Goal: Download file/media

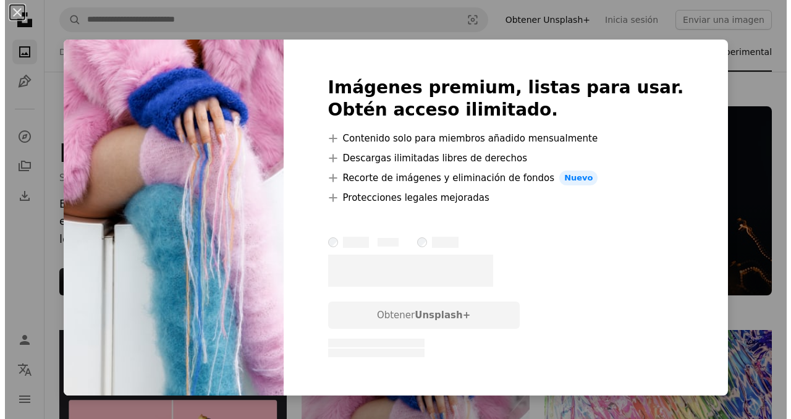
scroll to position [309, 0]
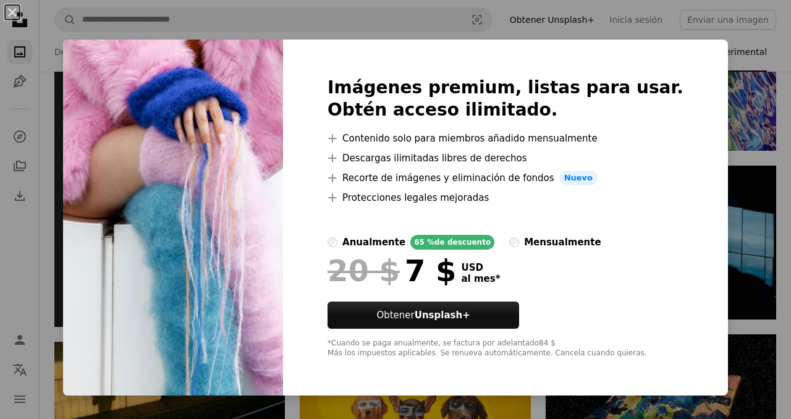
click at [726, 216] on div "An X shape Imágenes premium, listas para usar. Obtén acceso ilimitado. A plus s…" at bounding box center [395, 209] width 791 height 419
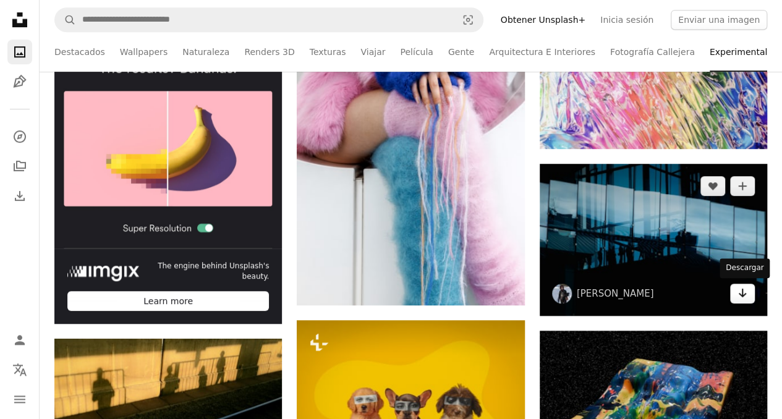
click at [745, 295] on icon "Arrow pointing down" at bounding box center [742, 293] width 10 height 15
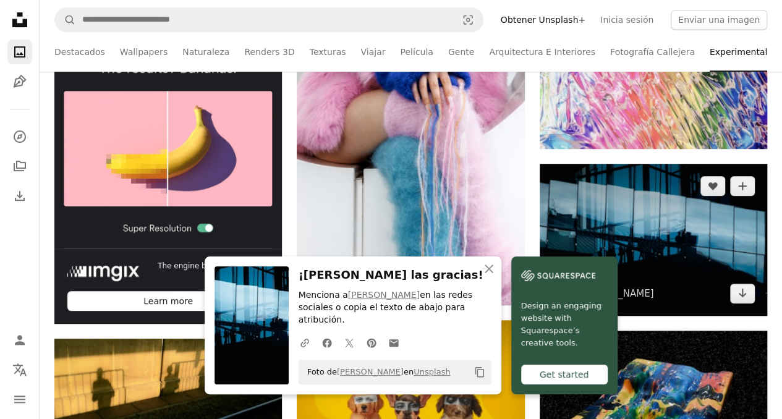
click at [619, 247] on img at bounding box center [653, 240] width 227 height 152
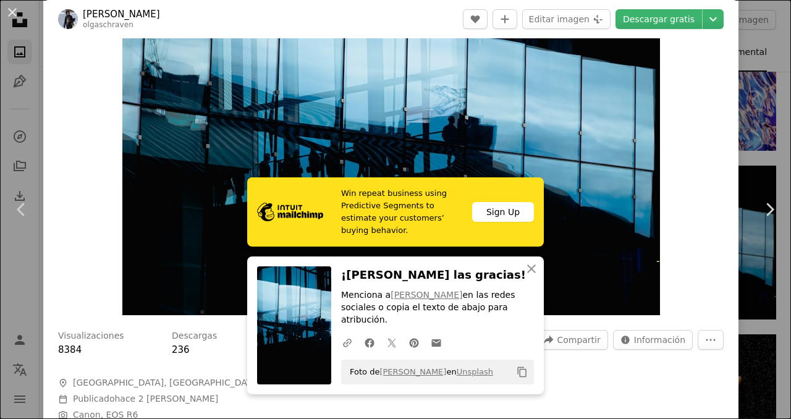
scroll to position [124, 0]
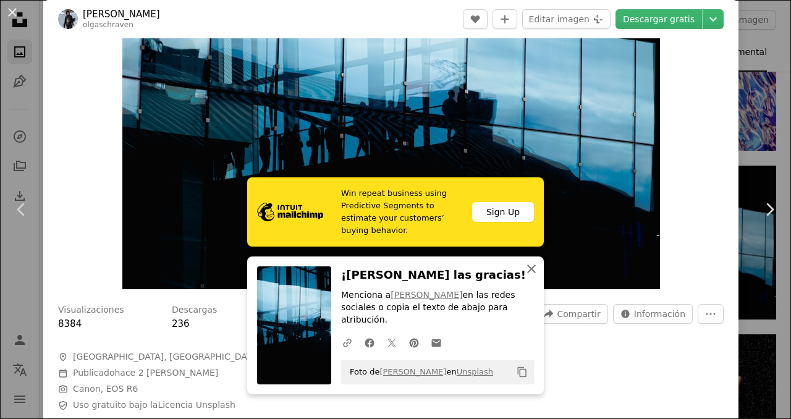
click at [531, 276] on icon "An X shape" at bounding box center [531, 268] width 15 height 15
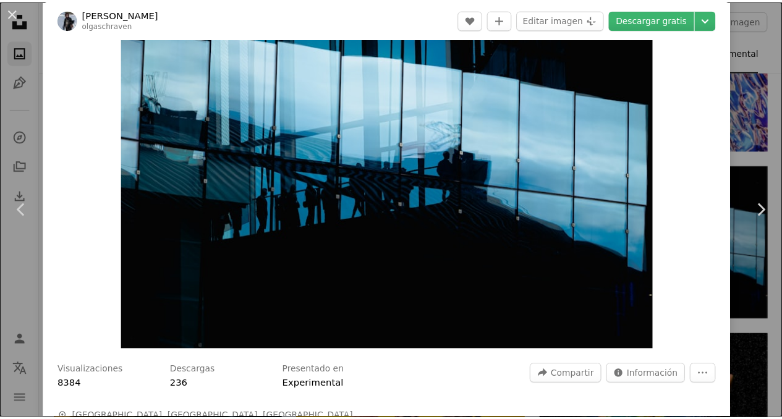
scroll to position [0, 0]
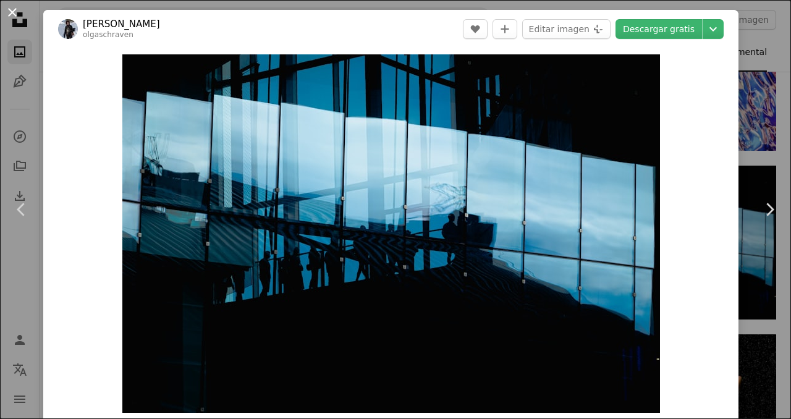
click at [16, 16] on button "An X shape" at bounding box center [12, 12] width 15 height 15
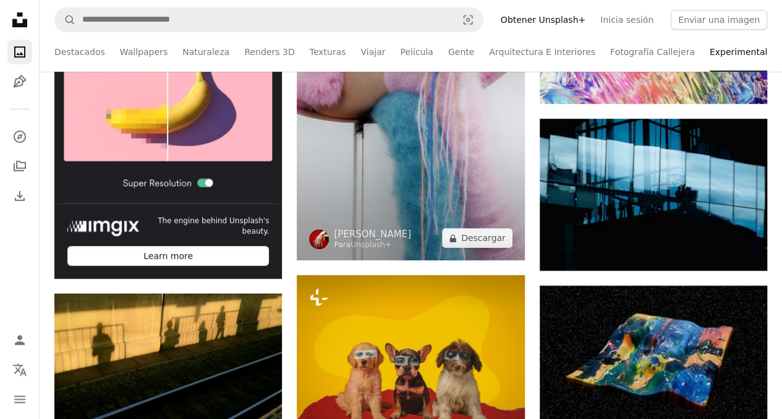
scroll to position [556, 0]
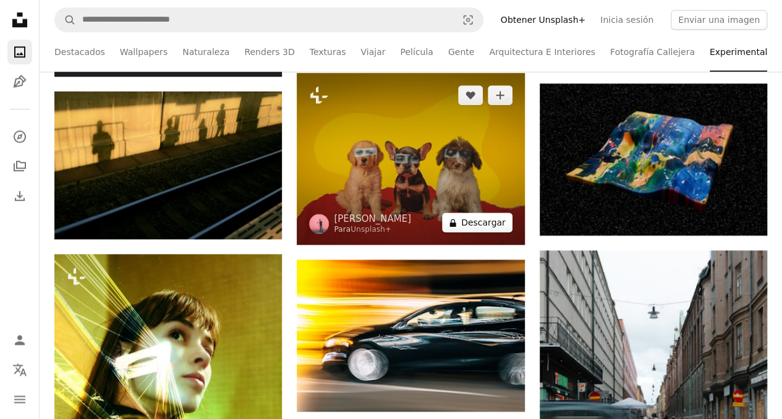
click at [485, 231] on button "A lock Descargar" at bounding box center [477, 223] width 70 height 20
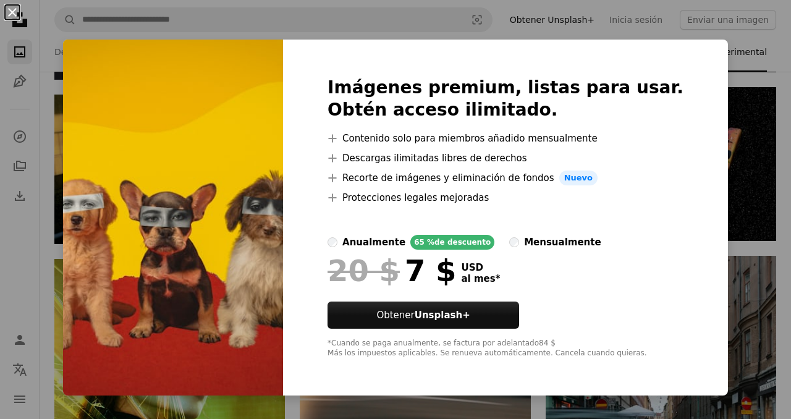
click at [9, 14] on button "An X shape" at bounding box center [12, 12] width 15 height 15
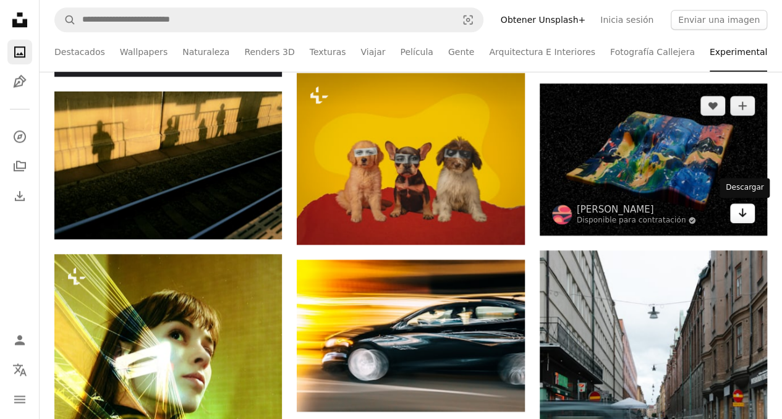
click at [743, 216] on icon "Arrow pointing down" at bounding box center [742, 212] width 10 height 15
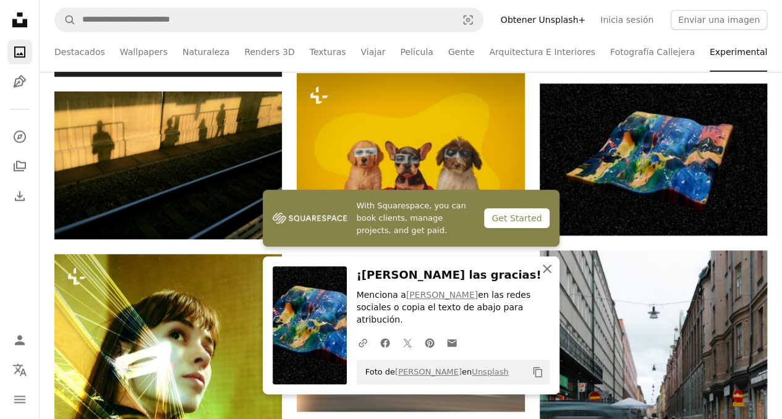
click at [546, 276] on icon "An X shape" at bounding box center [547, 268] width 15 height 15
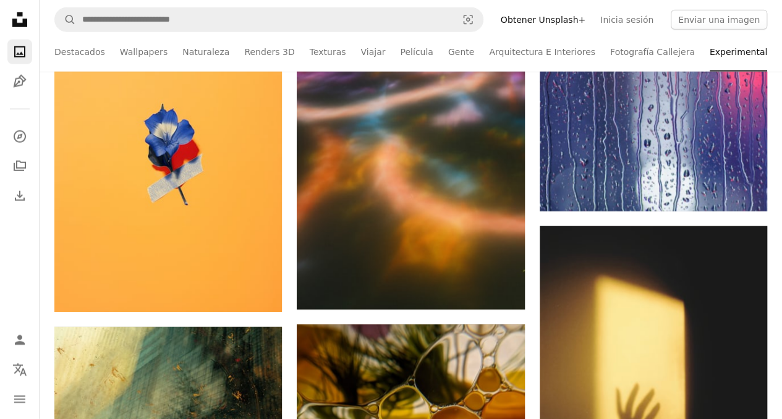
scroll to position [3955, 0]
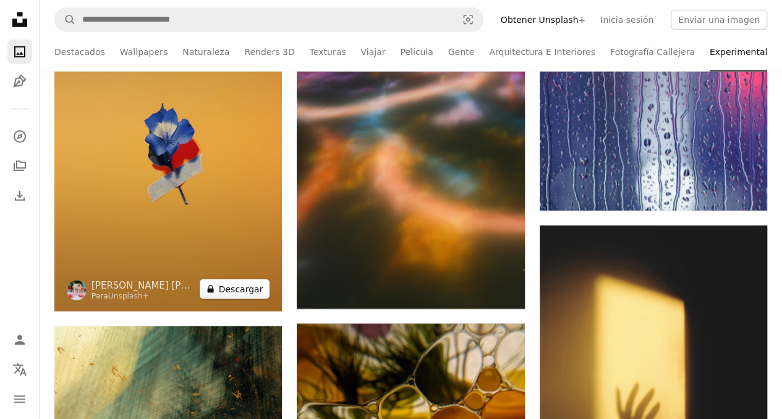
click at [244, 289] on button "A lock Descargar" at bounding box center [235, 289] width 70 height 20
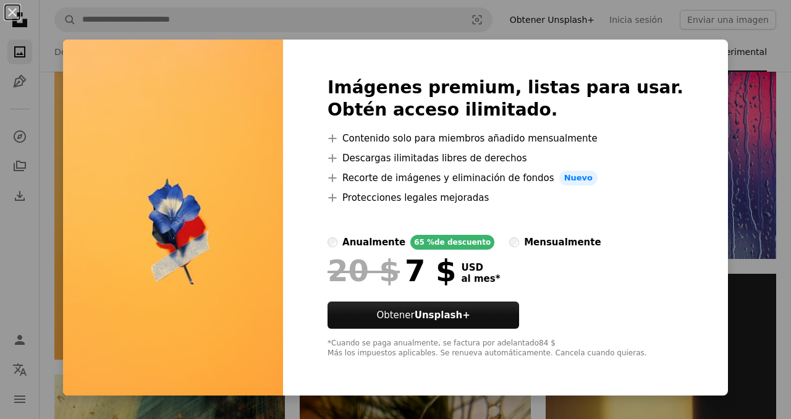
click at [732, 110] on div "An X shape Imágenes premium, listas para usar. Obtén acceso ilimitado. A plus s…" at bounding box center [395, 209] width 791 height 419
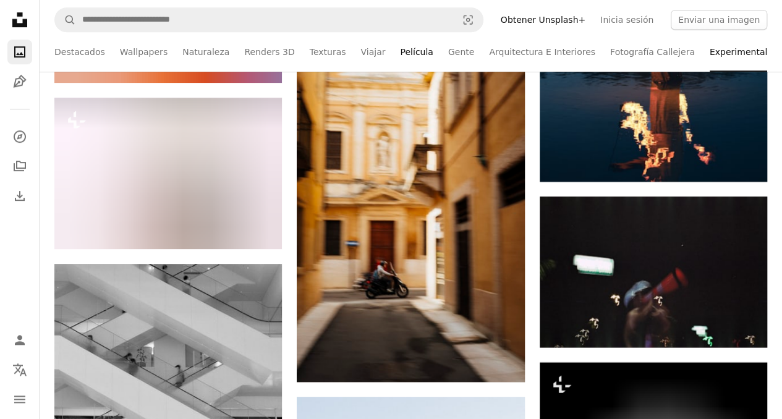
scroll to position [5068, 0]
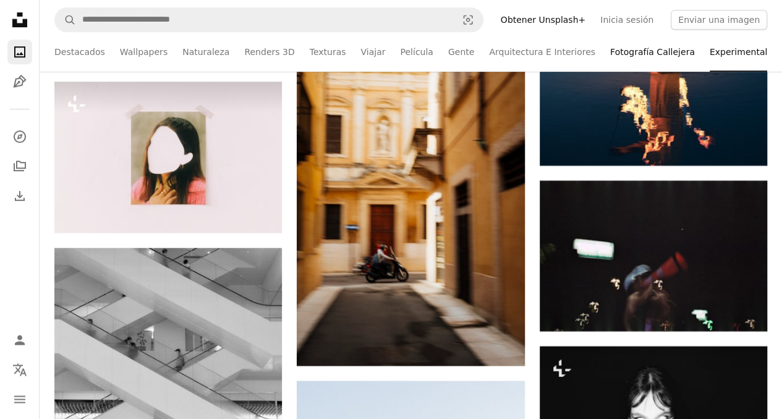
click at [610, 51] on link "Fotografía Callejera" at bounding box center [652, 52] width 85 height 40
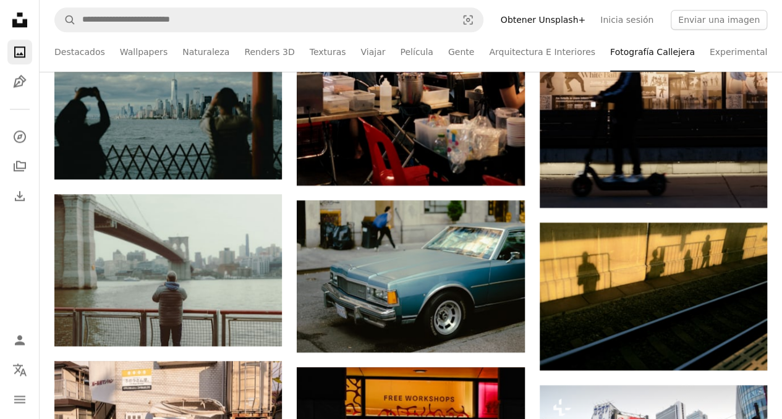
scroll to position [803, 0]
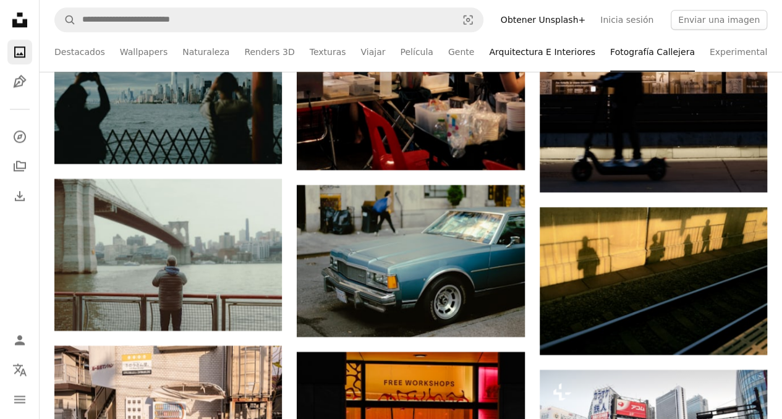
click at [523, 54] on link "Arquitectura E Interiores" at bounding box center [542, 52] width 106 height 40
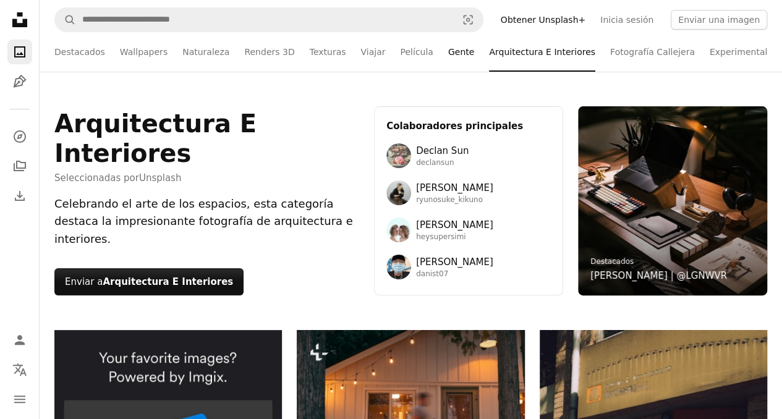
click at [448, 53] on link "Gente" at bounding box center [461, 52] width 26 height 40
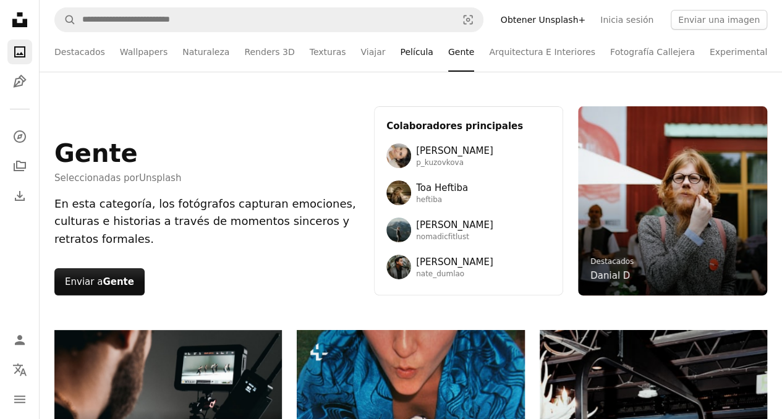
click at [400, 54] on link "Película" at bounding box center [416, 52] width 33 height 40
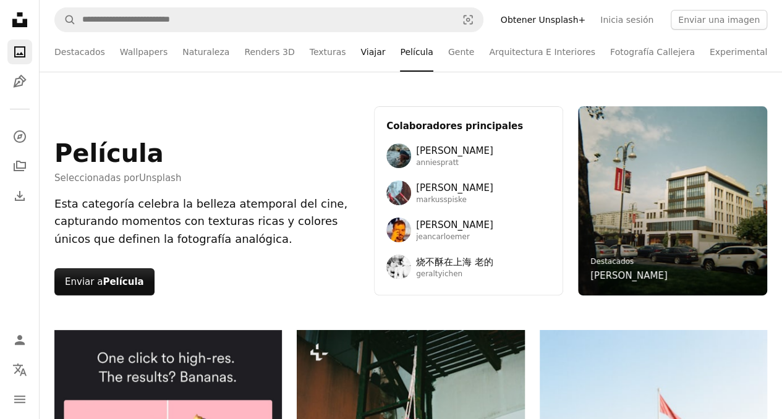
click at [360, 54] on link "Viajar" at bounding box center [372, 52] width 25 height 40
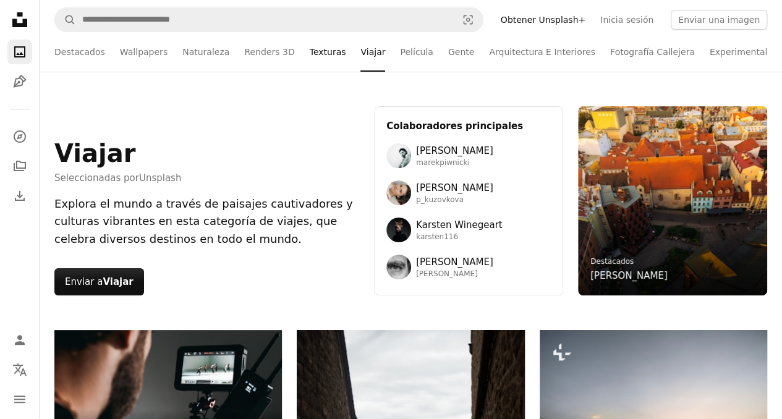
click at [316, 54] on link "Texturas" at bounding box center [328, 52] width 36 height 40
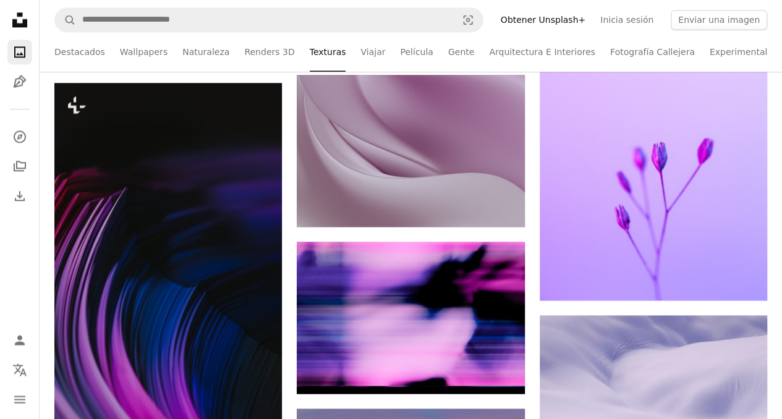
scroll to position [927, 0]
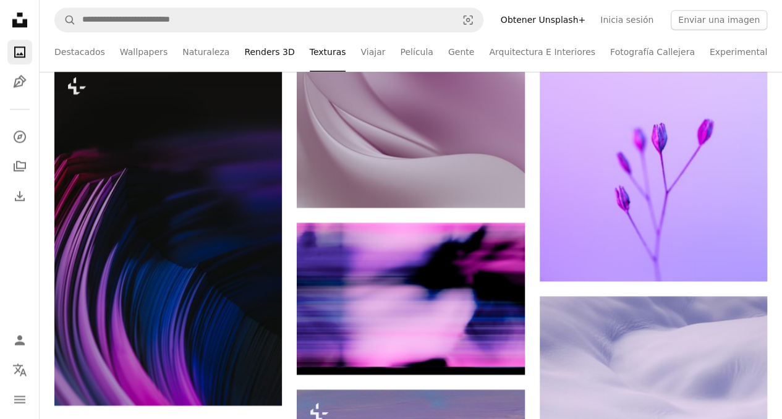
click at [262, 56] on link "Renders 3D" at bounding box center [269, 52] width 50 height 40
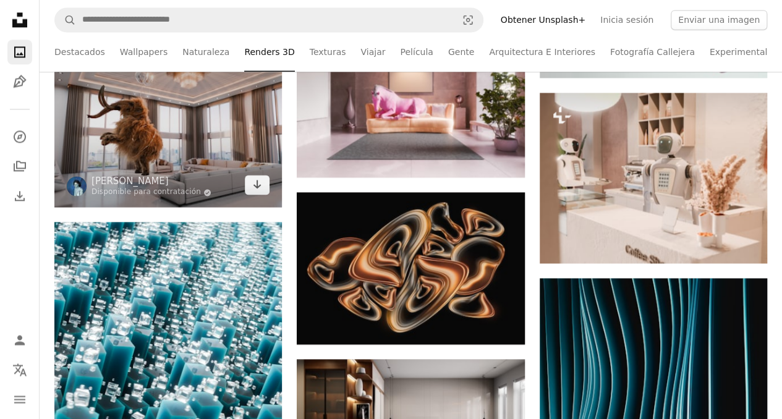
scroll to position [3276, 0]
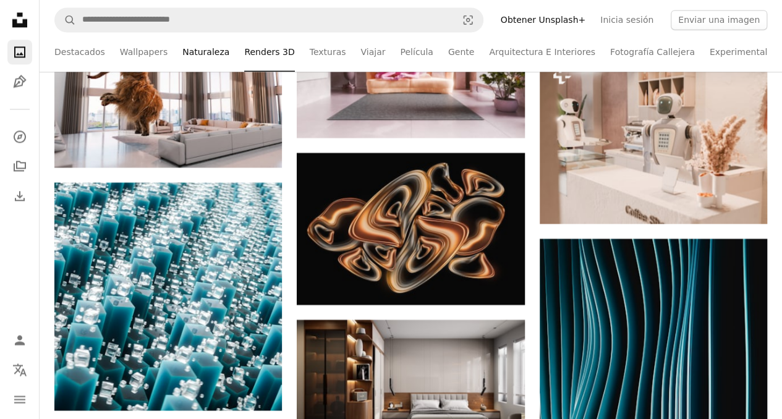
click at [206, 51] on link "Naturaleza" at bounding box center [205, 52] width 47 height 40
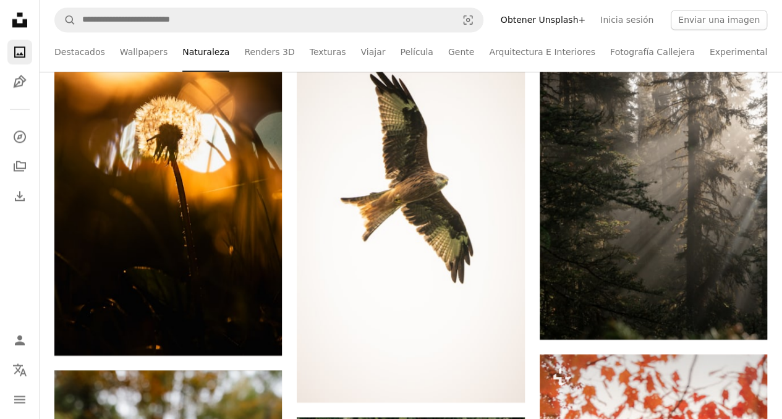
scroll to position [1051, 0]
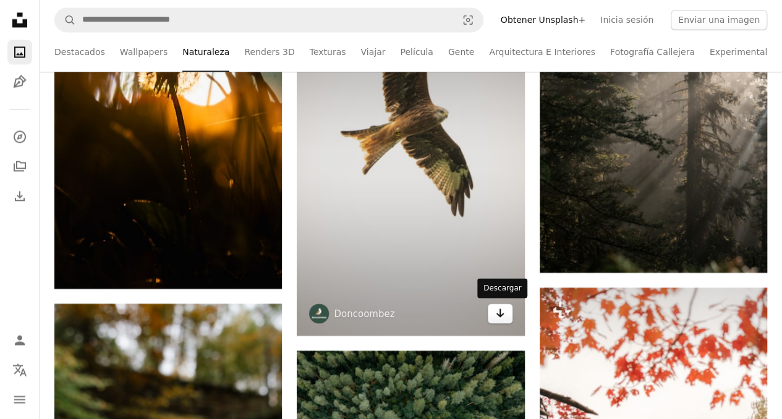
click at [499, 313] on icon "Descargar" at bounding box center [500, 312] width 8 height 9
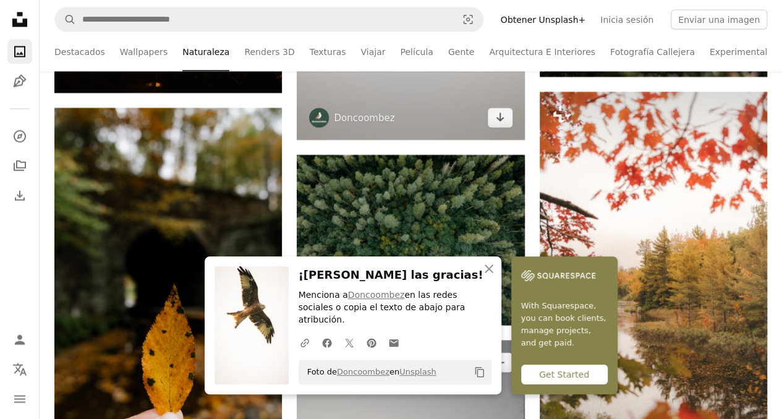
scroll to position [1421, 0]
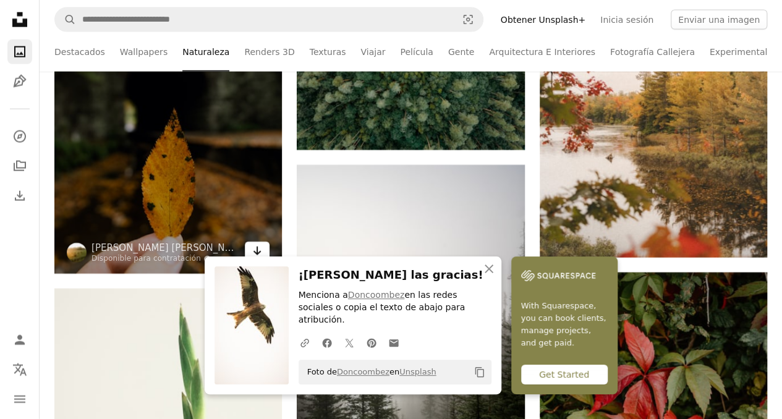
click at [262, 248] on link "Arrow pointing down" at bounding box center [257, 252] width 25 height 20
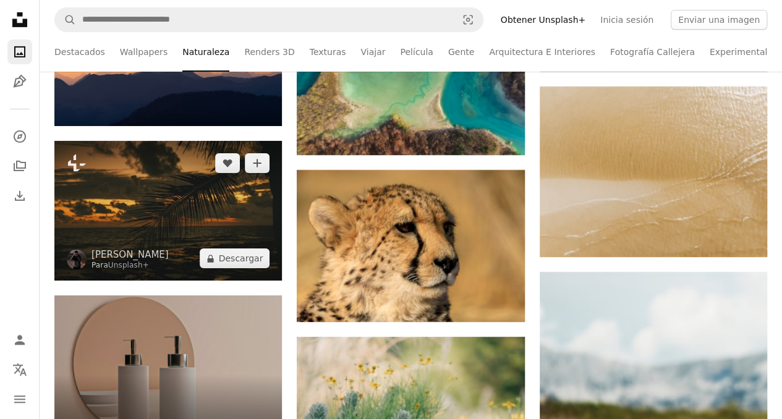
scroll to position [1854, 0]
